Goal: Check status: Check status

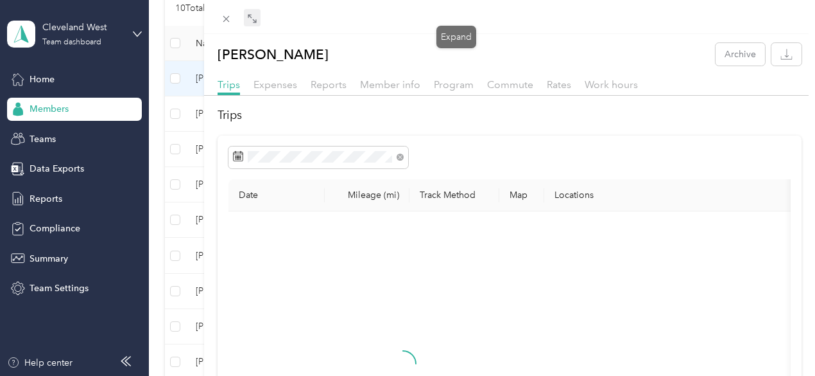
click at [257, 21] on icon at bounding box center [252, 18] width 10 height 10
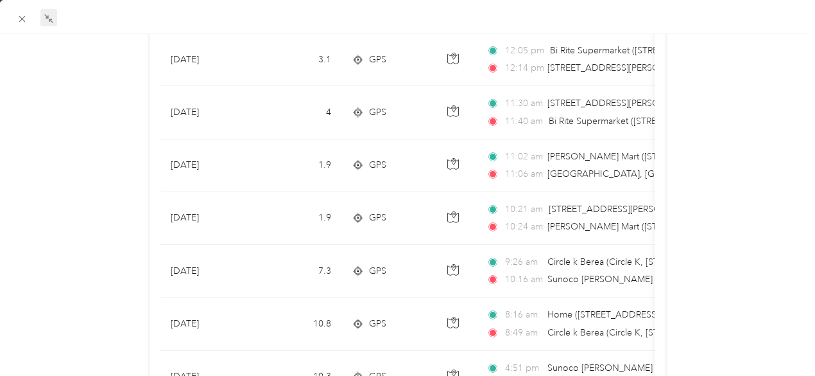
scroll to position [143, 0]
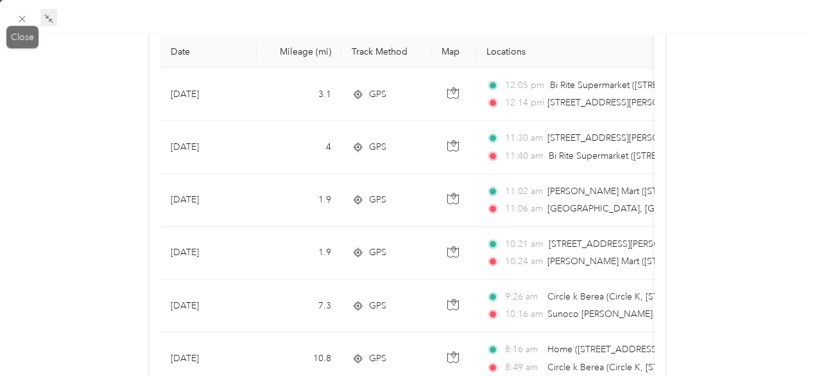
drag, startPoint x: 19, startPoint y: 20, endPoint x: 29, endPoint y: 26, distance: 11.2
click at [29, 375] on div "Drag to resize Click to close [PERSON_NAME] Archive Trips Expenses Reports Memb…" at bounding box center [404, 376] width 809 height 0
click at [23, 15] on icon at bounding box center [22, 18] width 11 height 11
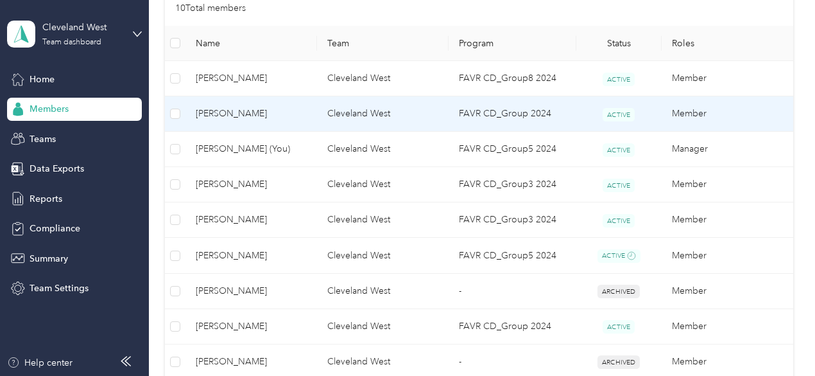
click at [220, 119] on span "[PERSON_NAME]" at bounding box center [251, 114] width 111 height 14
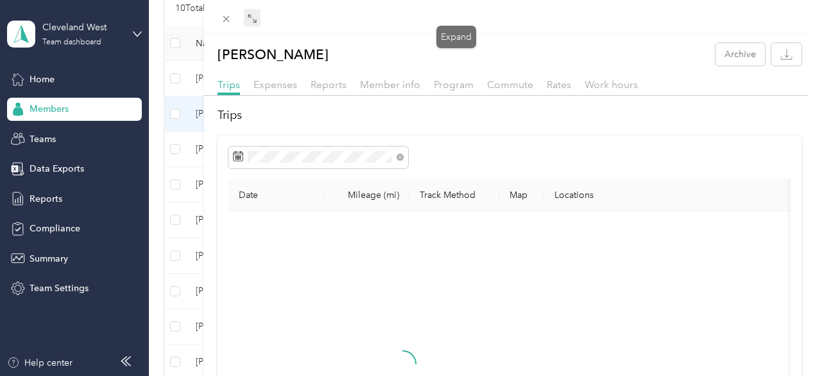
click at [261, 24] on span at bounding box center [252, 18] width 17 height 18
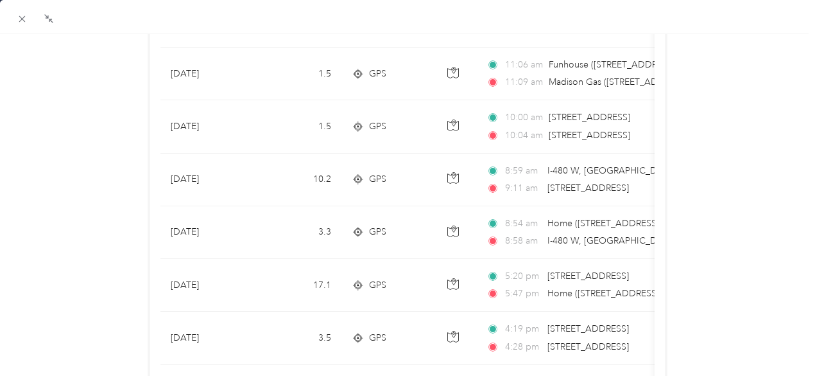
scroll to position [378, 0]
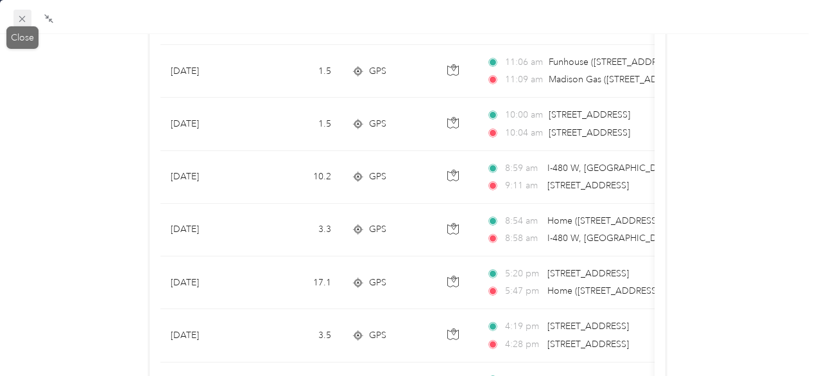
click at [21, 19] on icon at bounding box center [22, 19] width 6 height 6
